Goal: Task Accomplishment & Management: Use online tool/utility

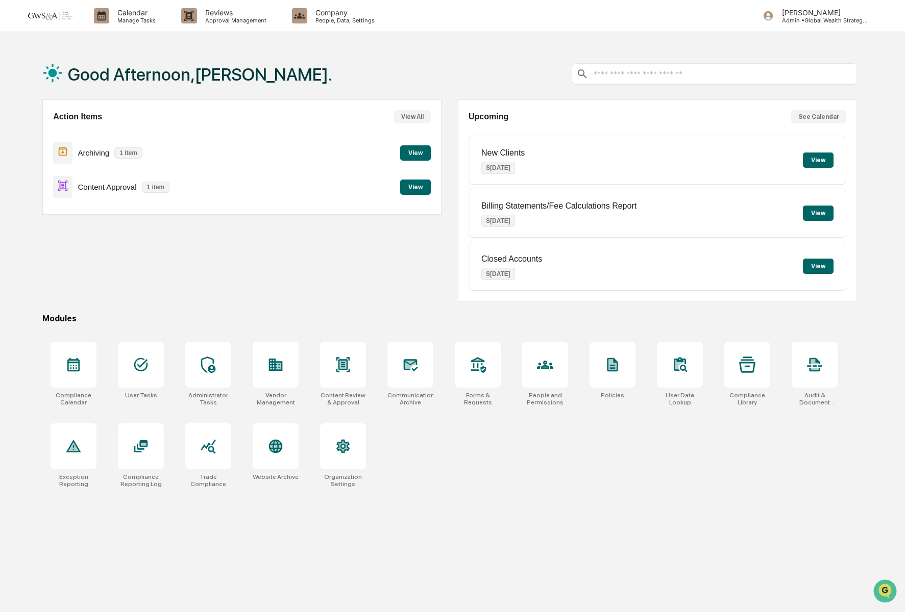
click at [415, 192] on button "View" at bounding box center [415, 187] width 31 height 15
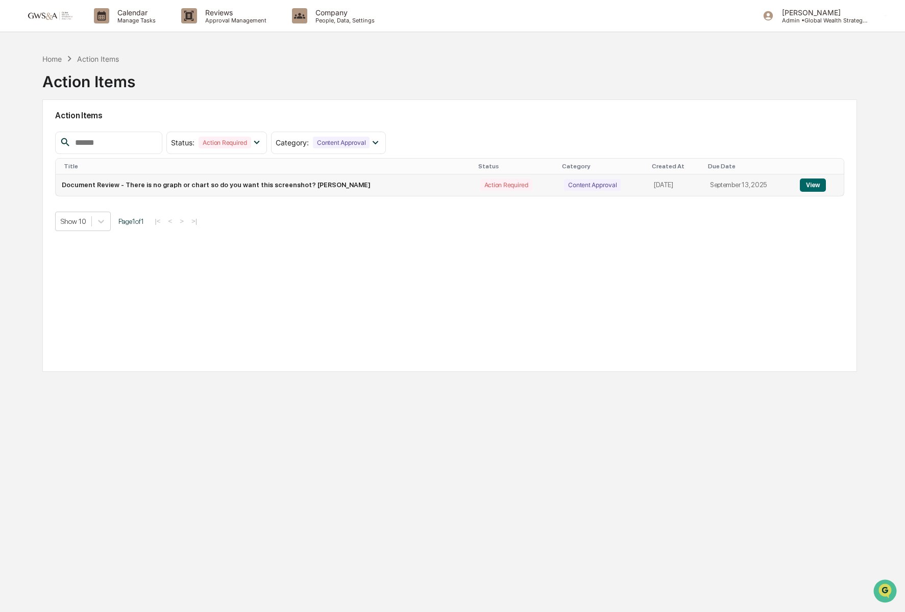
scroll to position [1, 0]
click at [812, 185] on button "View" at bounding box center [813, 184] width 26 height 13
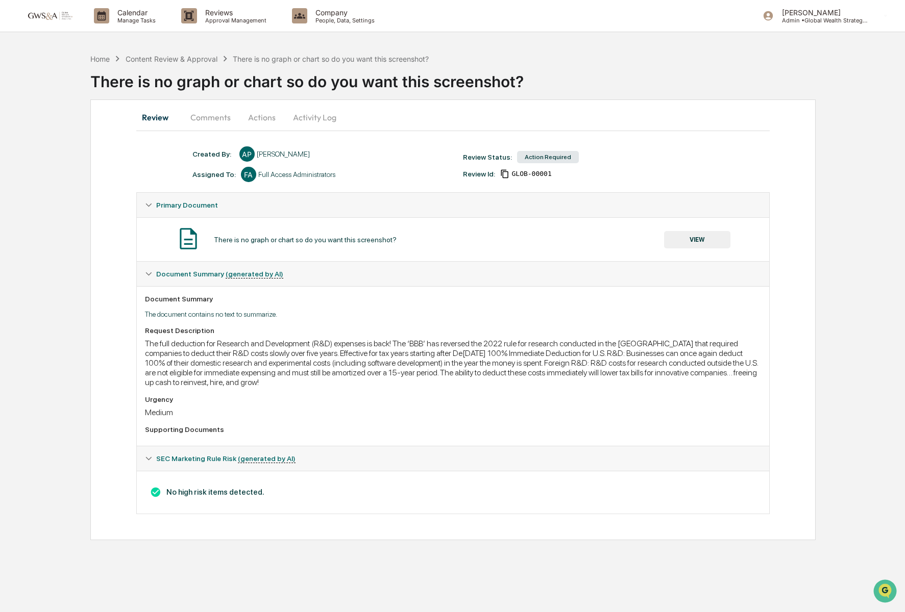
click at [689, 242] on button "VIEW" at bounding box center [697, 239] width 66 height 17
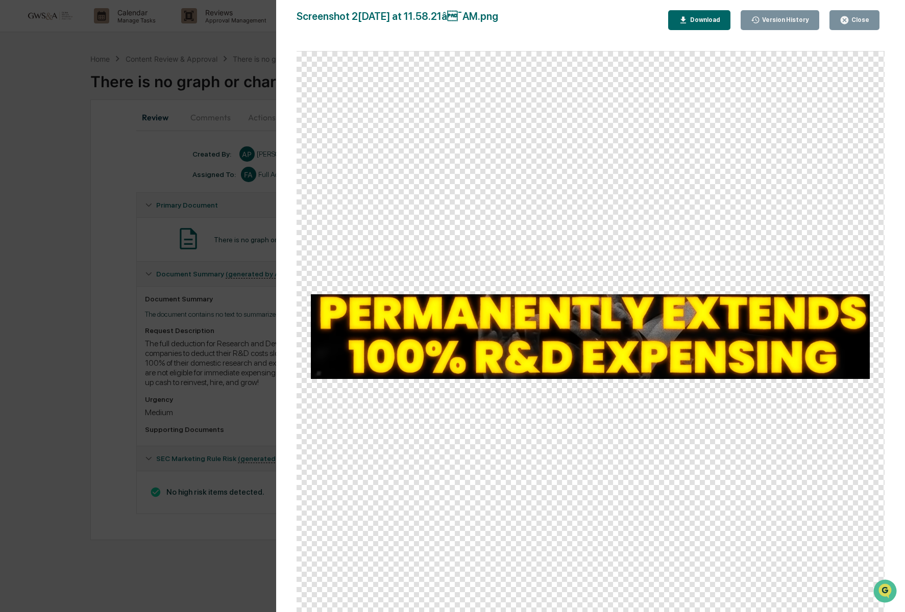
click at [208, 317] on div "Version History [DATE] 05:59 PM [PERSON_NAME] Screenshot [DATE] at 11.58.21â¯A…" at bounding box center [452, 306] width 905 height 612
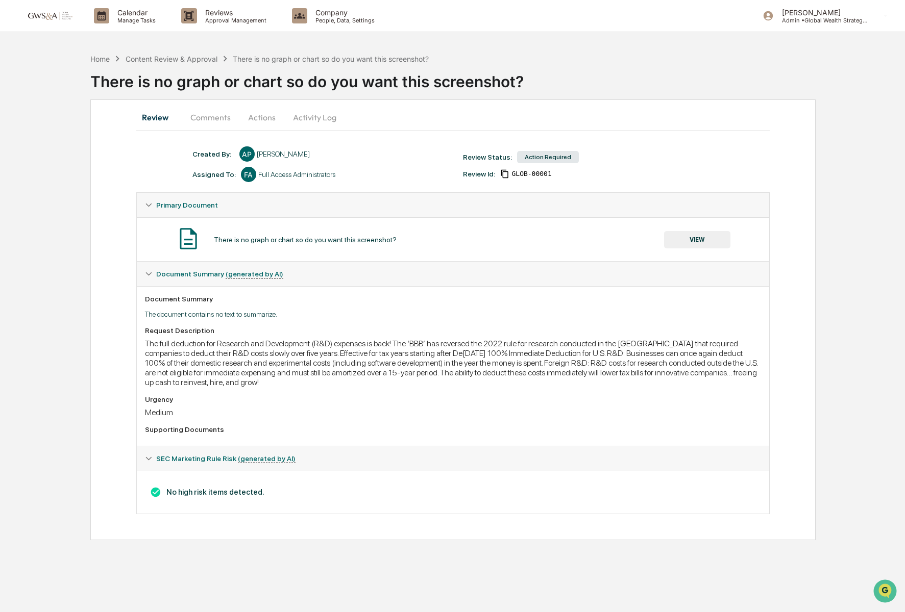
click at [263, 112] on button "Actions" at bounding box center [262, 117] width 46 height 24
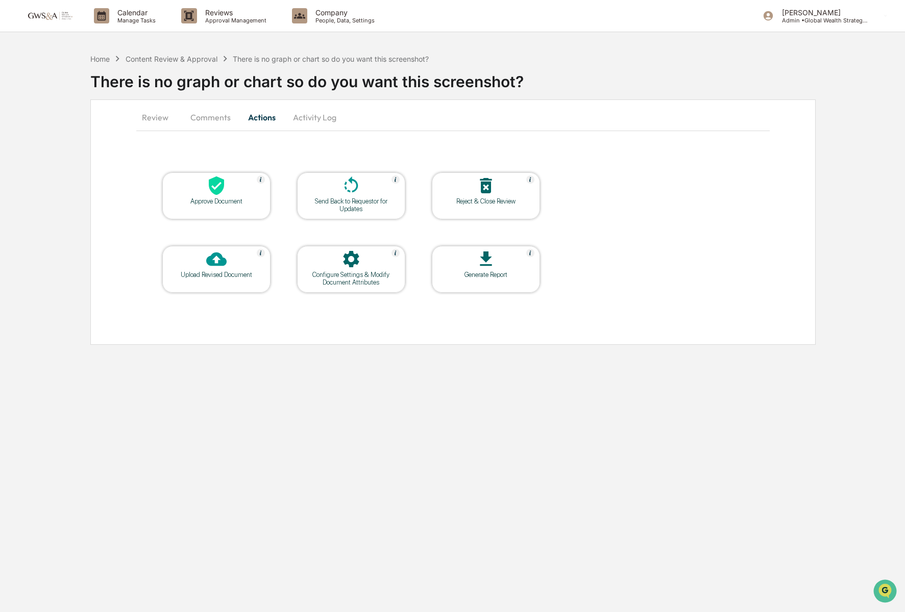
click at [226, 206] on div "Approve Document" at bounding box center [216, 195] width 108 height 47
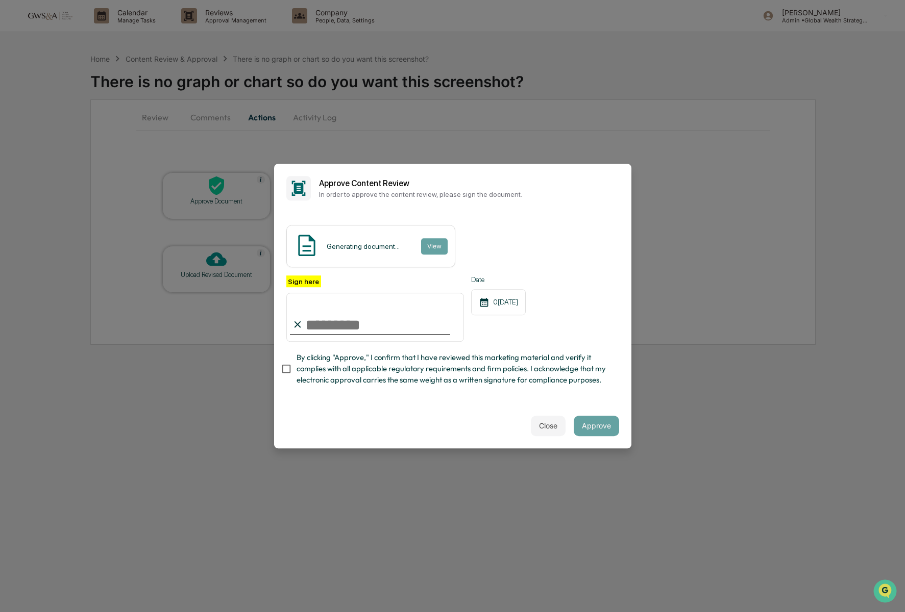
click at [383, 321] on input "Sign here" at bounding box center [375, 317] width 178 height 49
type input "**********"
click at [435, 251] on button "View" at bounding box center [434, 246] width 27 height 16
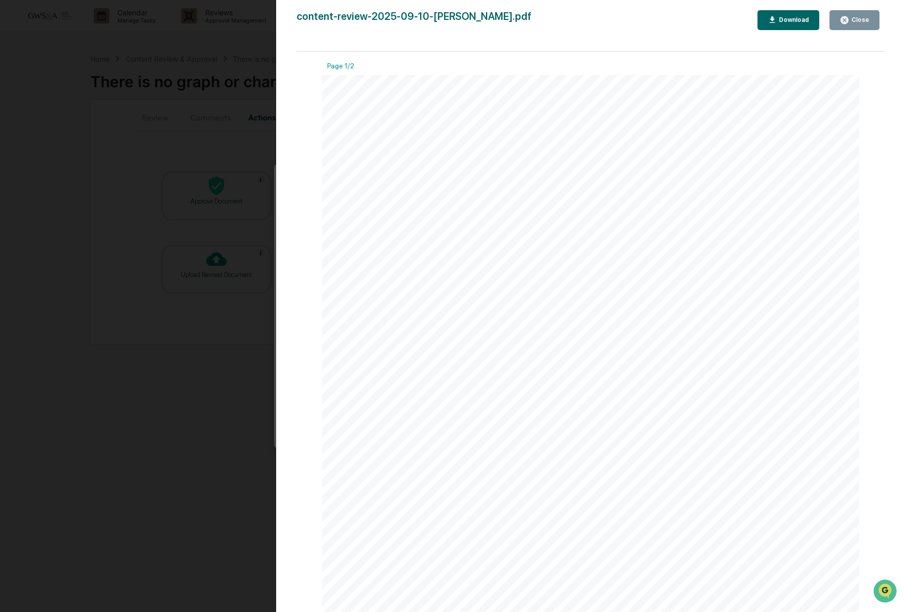
click at [850, 27] on button "Close" at bounding box center [854, 20] width 50 height 20
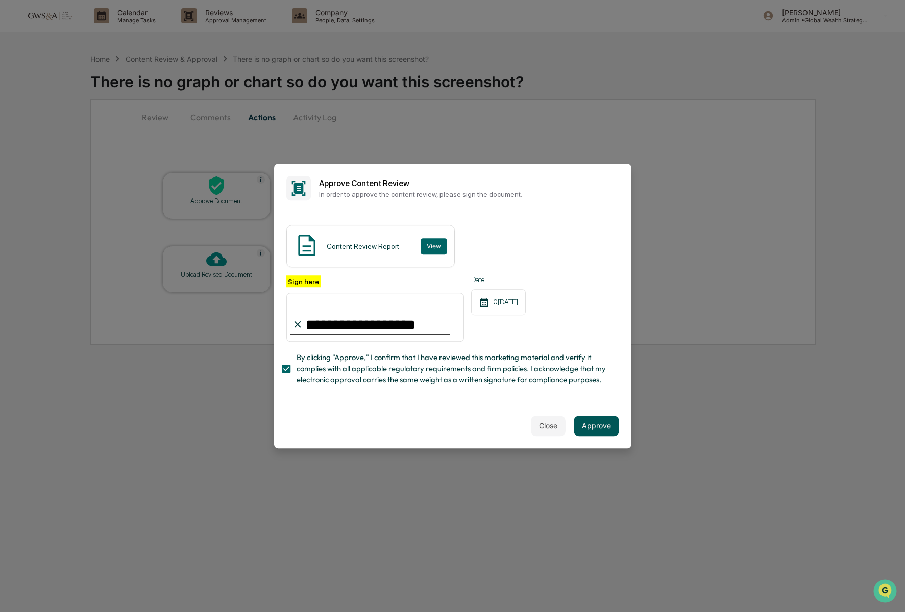
click at [591, 420] on button "Approve" at bounding box center [596, 426] width 45 height 20
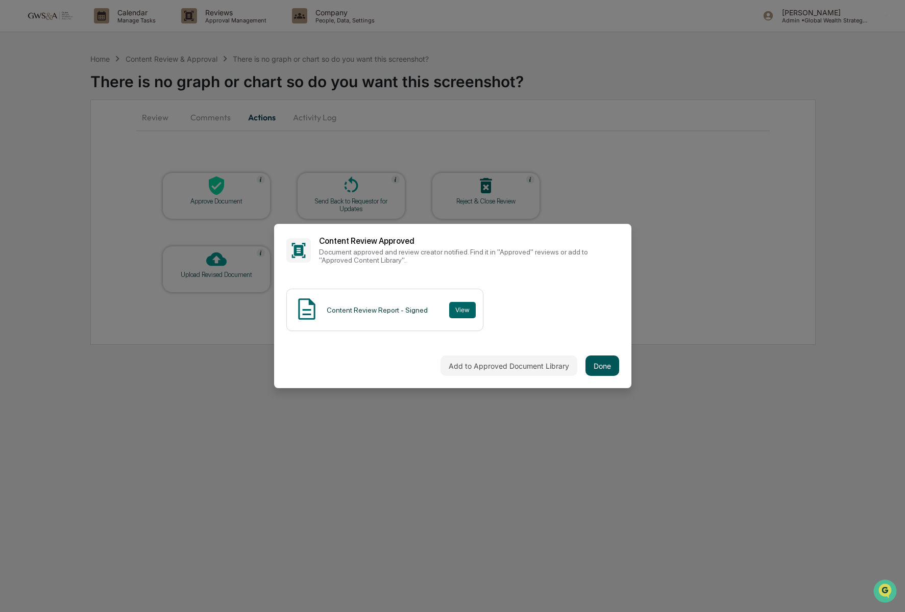
click at [608, 370] on button "Done" at bounding box center [602, 366] width 34 height 20
